Goal: Transaction & Acquisition: Book appointment/travel/reservation

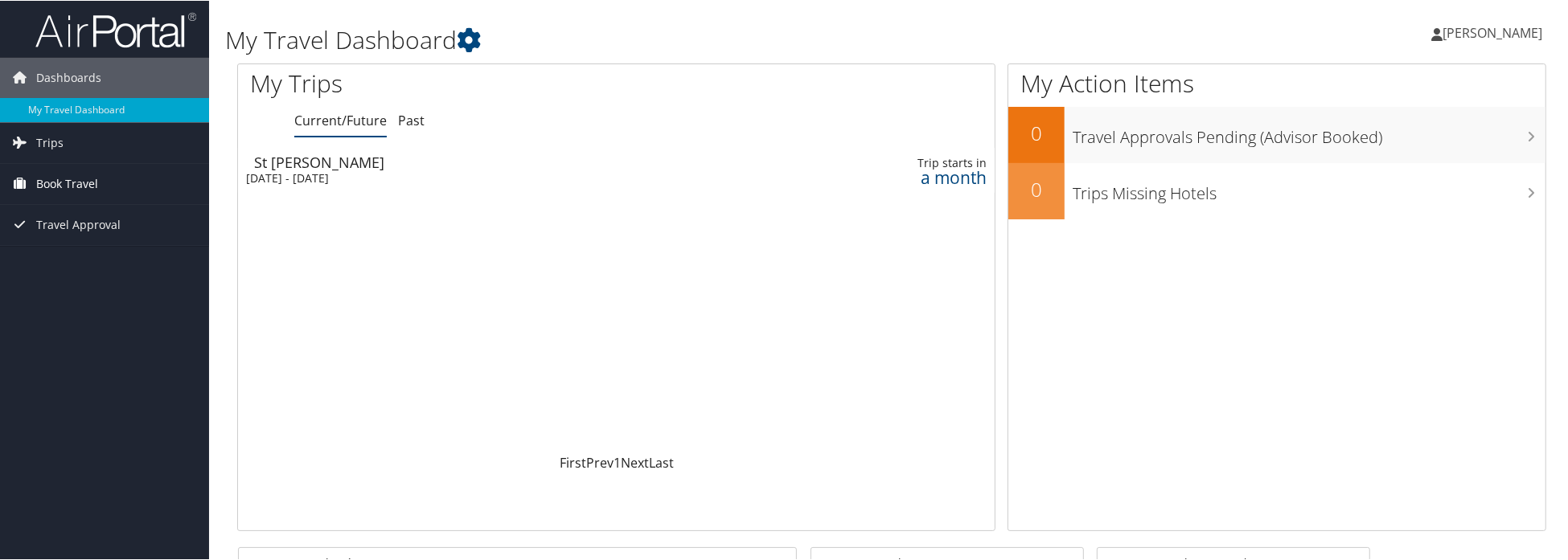
click at [100, 186] on link "Book Travel" at bounding box center [104, 183] width 209 height 40
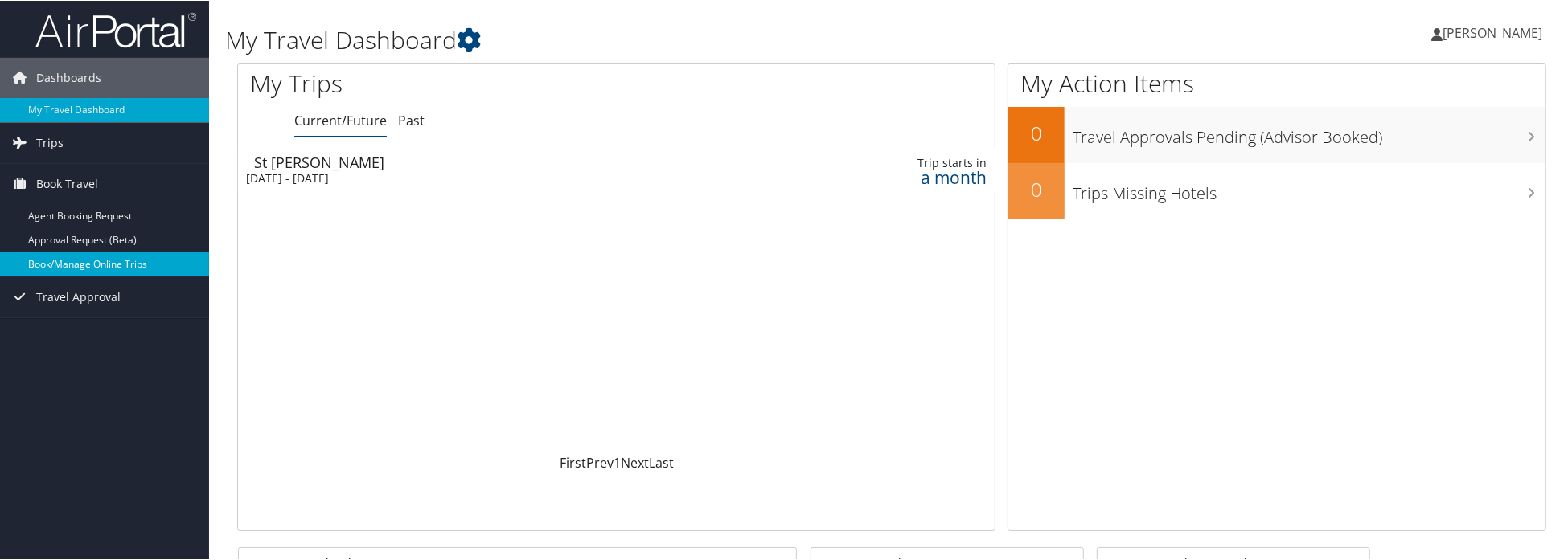
click at [85, 259] on link "Book/Manage Online Trips" at bounding box center [104, 263] width 209 height 24
click at [66, 259] on link "Book/Manage Online Trips" at bounding box center [104, 263] width 209 height 24
